Goal: Find specific page/section: Find specific page/section

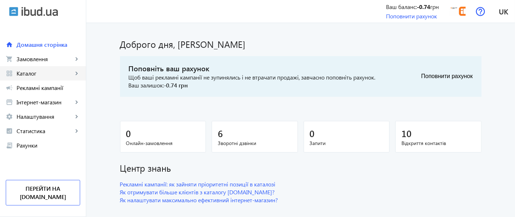
click at [46, 70] on span "Каталог" at bounding box center [45, 73] width 56 height 7
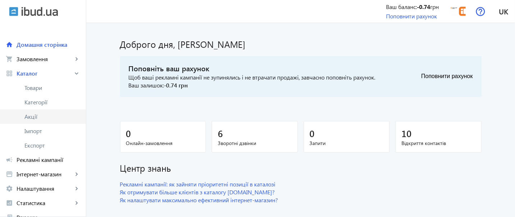
click at [51, 114] on span "Акції" at bounding box center [52, 116] width 56 height 7
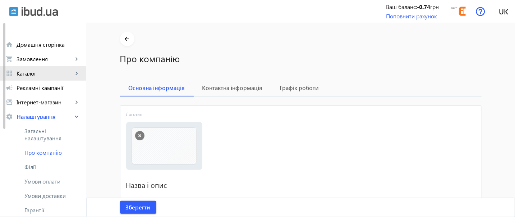
click at [39, 77] on span "Каталог" at bounding box center [45, 73] width 56 height 7
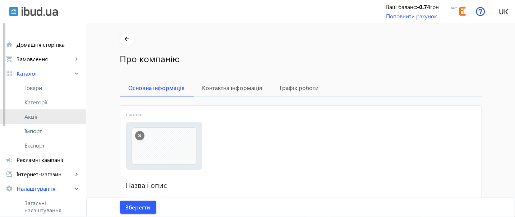
click at [32, 121] on link "Акції" at bounding box center [43, 116] width 86 height 14
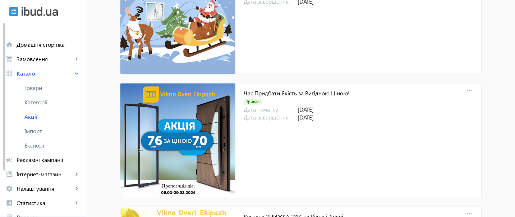
scroll to position [2176, 0]
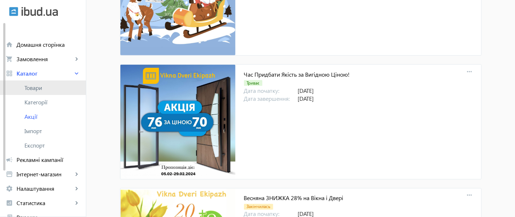
click at [25, 93] on link "Товари" at bounding box center [43, 87] width 86 height 14
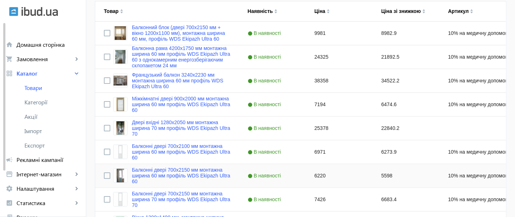
scroll to position [175, 0]
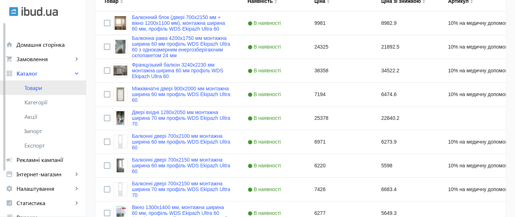
click at [59, 87] on span "Товари" at bounding box center [52, 87] width 56 height 7
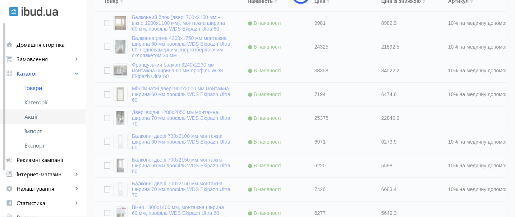
scroll to position [0, 0]
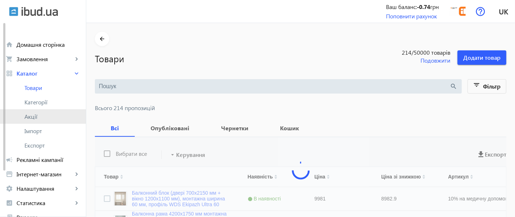
click at [60, 118] on span "Акції" at bounding box center [52, 116] width 56 height 7
